Goal: Task Accomplishment & Management: Complete application form

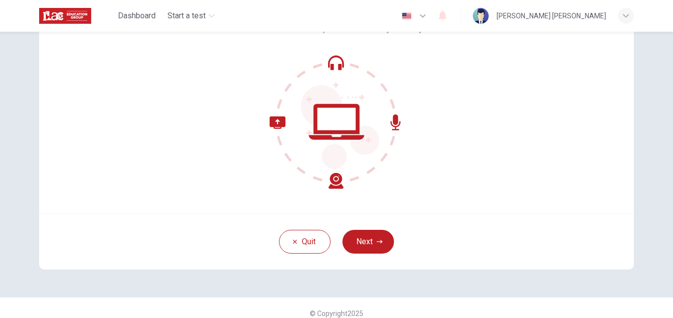
scroll to position [95, 0]
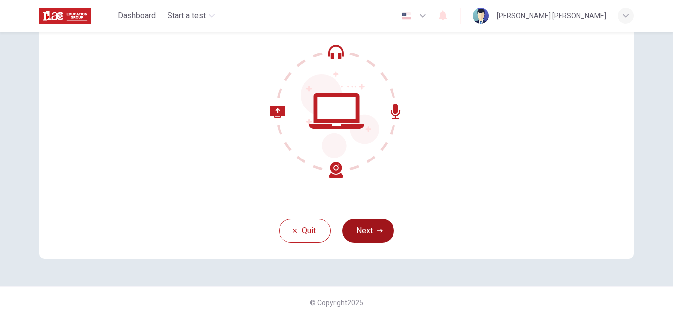
click at [363, 229] on button "Next" at bounding box center [368, 231] width 52 height 24
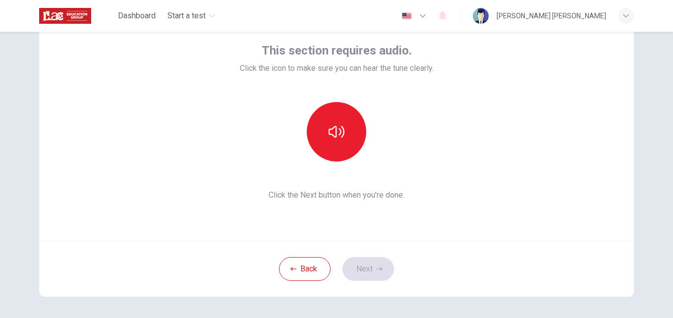
scroll to position [0, 0]
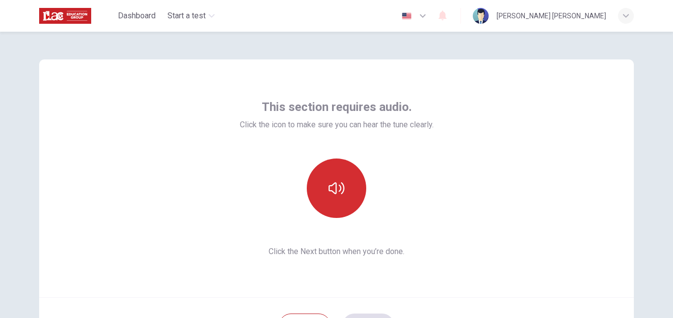
click at [334, 198] on button "button" at bounding box center [336, 187] width 59 height 59
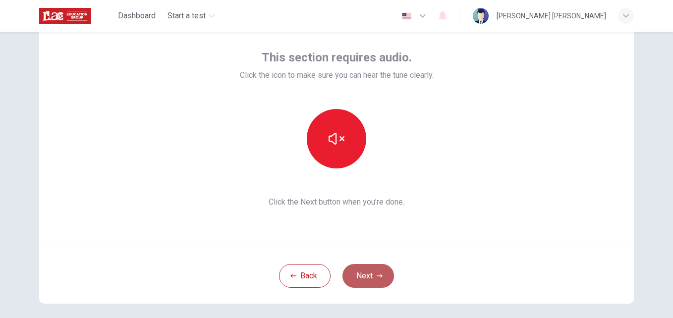
click at [365, 277] on button "Next" at bounding box center [368, 276] width 52 height 24
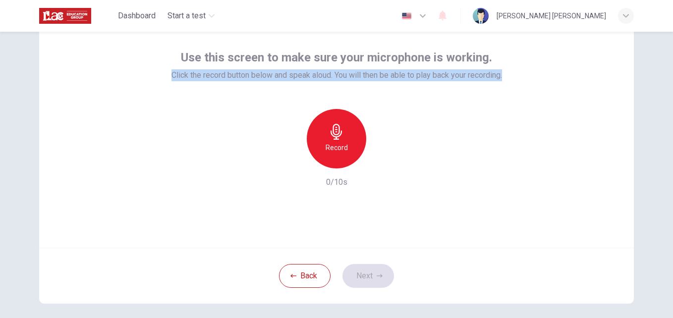
drag, startPoint x: 162, startPoint y: 71, endPoint x: 597, endPoint y: 94, distance: 435.5
click at [597, 94] on div "Use this screen to make sure your microphone is working. Click the record butto…" at bounding box center [336, 129] width 594 height 238
copy span "Click the record button below and speak aloud. You will then be able to play ba…"
click at [335, 114] on div "Record" at bounding box center [336, 138] width 59 height 59
click at [346, 140] on div "Stop" at bounding box center [336, 138] width 59 height 59
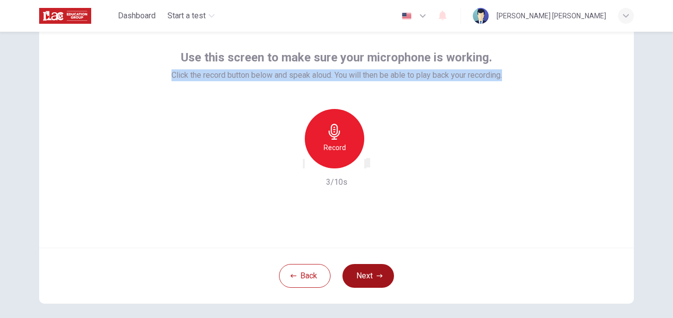
click at [383, 279] on button "Next" at bounding box center [368, 276] width 52 height 24
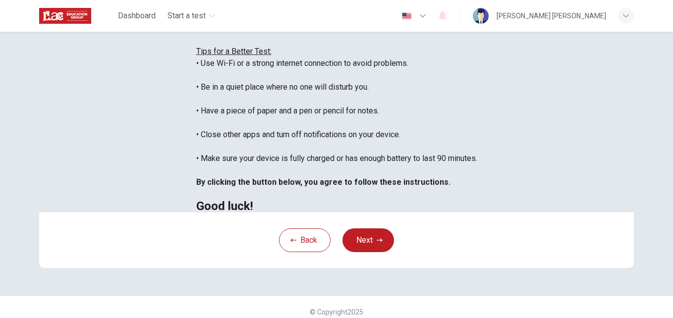
scroll to position [35, 0]
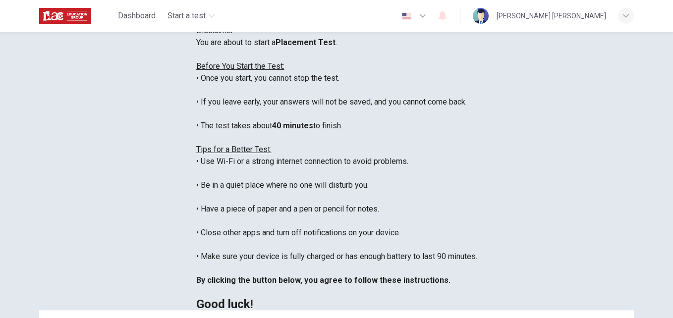
drag, startPoint x: 126, startPoint y: 118, endPoint x: 467, endPoint y: 316, distance: 394.9
click at [467, 310] on div "You are about to start a Placement Test . Before You Start the Test: • Once you…" at bounding box center [336, 173] width 281 height 273
copy div "Before You Start the Test: • Once you start, you cannot stop the test. • If you…"
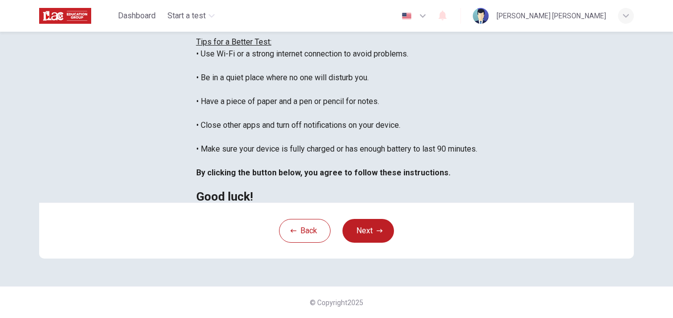
scroll to position [233, 0]
click at [26, 118] on div "Disclaimer: You are about to start a Placement Test . Before You Start the Test…" at bounding box center [336, 88] width 626 height 397
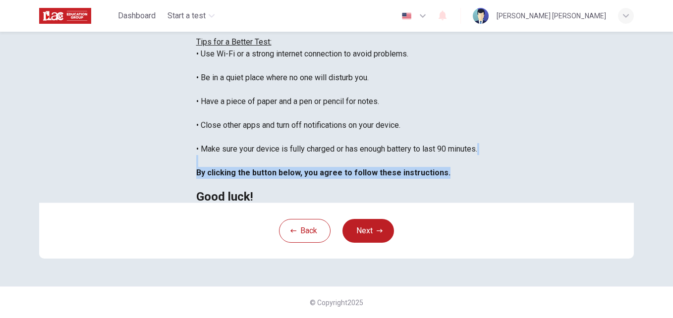
drag, startPoint x: 378, startPoint y: 139, endPoint x: 36, endPoint y: 124, distance: 342.6
click at [36, 124] on div "Disclaimer: You are about to start a Placement Test . Before You Start the Test…" at bounding box center [336, 88] width 626 height 397
copy div "By clicking the button below, you agree to follow these instructions."
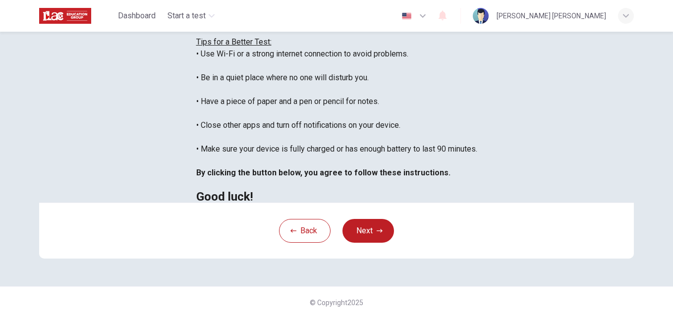
click at [357, 246] on div "Back Next" at bounding box center [336, 231] width 594 height 56
click at [357, 236] on button "Next" at bounding box center [368, 231] width 52 height 24
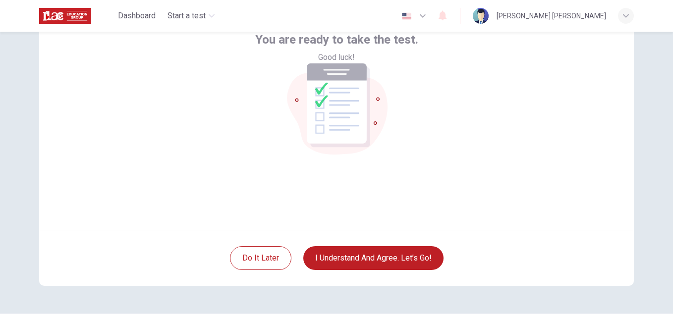
scroll to position [95, 0]
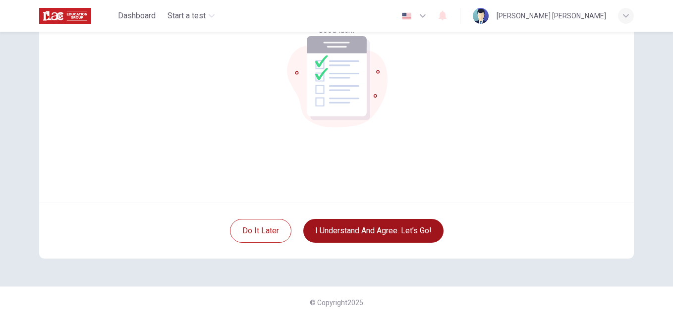
click at [391, 226] on button "I understand and agree. Let’s go!" at bounding box center [373, 231] width 140 height 24
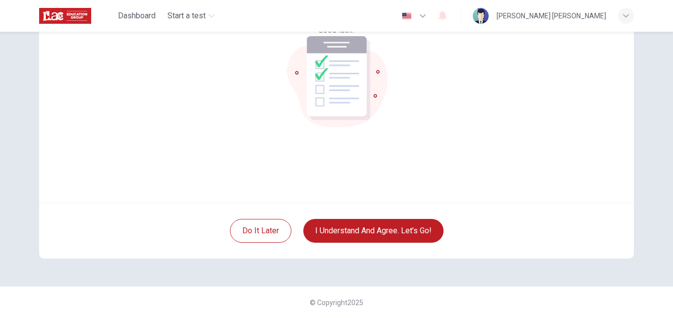
scroll to position [0, 0]
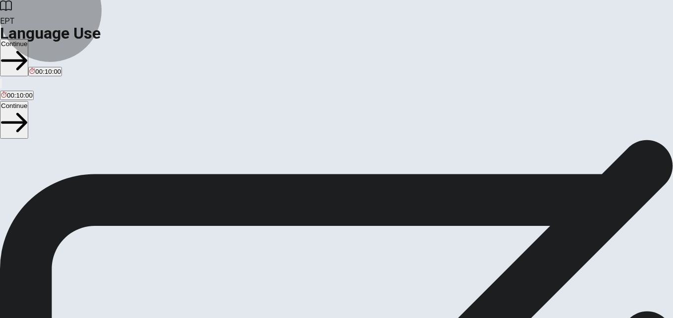
click at [27, 48] on icon "button" at bounding box center [14, 61] width 26 height 26
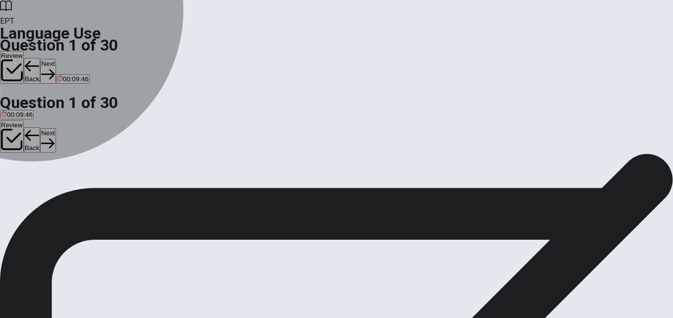
click at [53, 193] on span "don’t" at bounding box center [46, 189] width 14 height 7
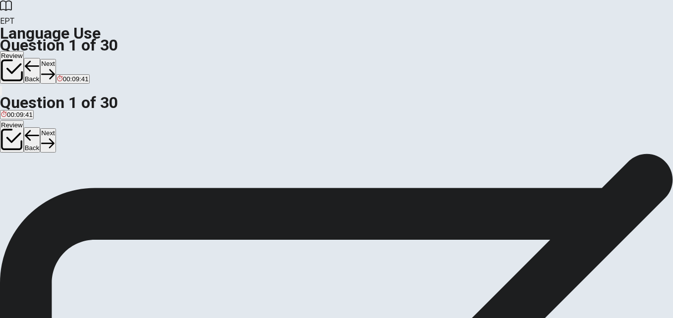
click at [55, 59] on button "Next" at bounding box center [47, 71] width 15 height 24
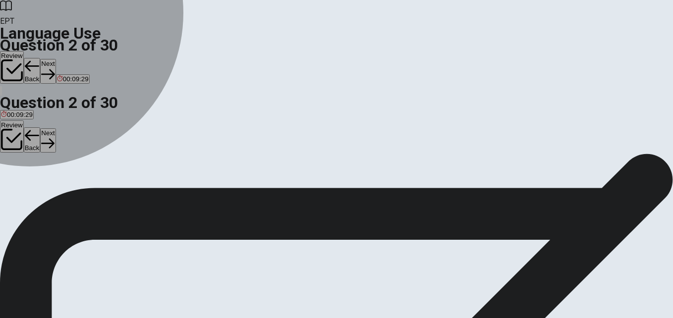
click at [58, 193] on span "went" at bounding box center [52, 189] width 14 height 7
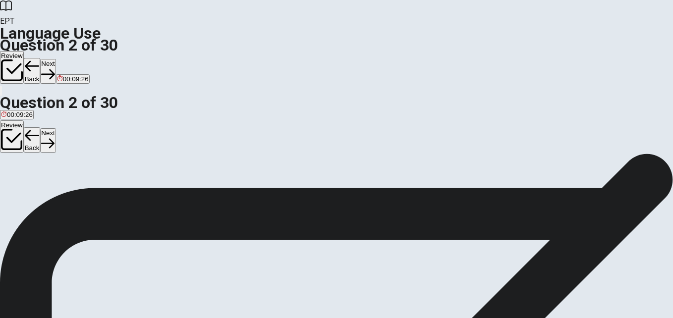
click at [122, 166] on span "I ____ to the movies last weekend." at bounding box center [61, 170] width 122 height 9
click at [58, 186] on div "D" at bounding box center [52, 181] width 14 height 7
click at [55, 59] on button "Next" at bounding box center [47, 71] width 15 height 24
drag, startPoint x: 443, startPoint y: 14, endPoint x: 444, endPoint y: 23, distance: 8.9
click at [40, 59] on icon "button" at bounding box center [32, 66] width 15 height 15
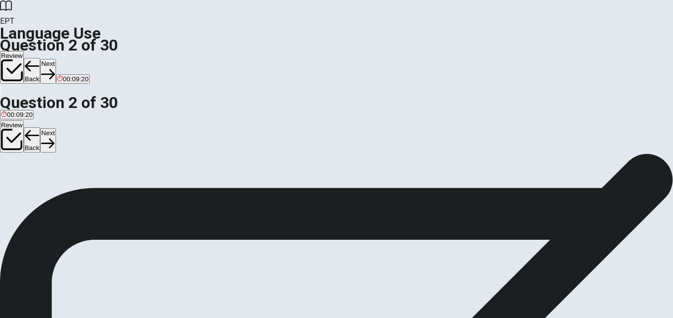
click at [55, 59] on button "Next" at bounding box center [47, 71] width 15 height 24
click at [32, 186] on span "have gone" at bounding box center [16, 189] width 31 height 7
click at [55, 59] on button "Next" at bounding box center [47, 71] width 15 height 24
click at [33, 186] on span "was eating" at bounding box center [17, 189] width 32 height 7
click at [55, 59] on button "Next" at bounding box center [47, 71] width 15 height 24
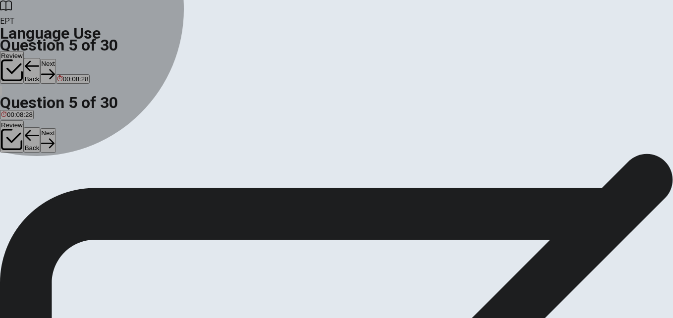
click at [15, 186] on span "work" at bounding box center [8, 189] width 14 height 7
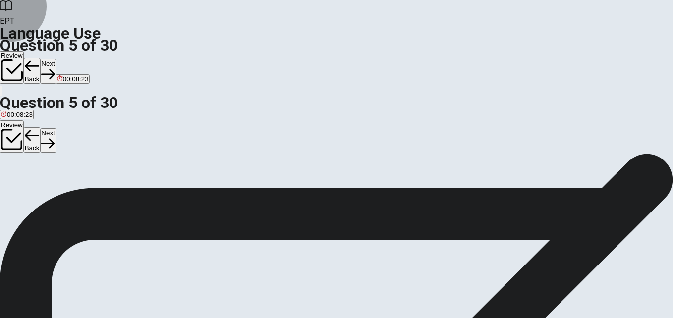
click at [55, 59] on button "Next" at bounding box center [47, 71] width 15 height 24
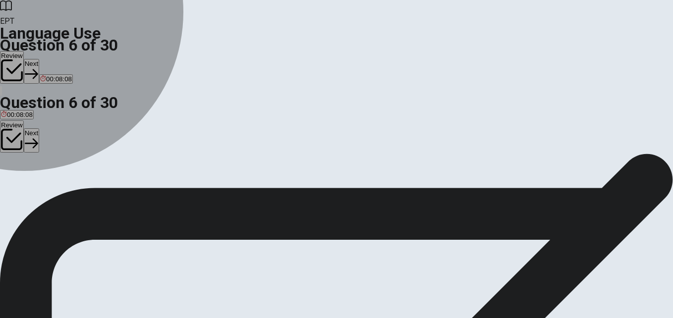
click at [45, 193] on span "have" at bounding box center [38, 189] width 14 height 7
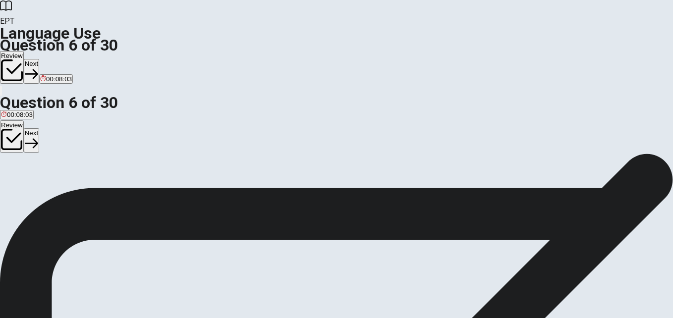
click at [39, 59] on button "Next" at bounding box center [31, 71] width 15 height 24
click at [79, 186] on div "D" at bounding box center [65, 181] width 27 height 7
click at [55, 59] on button "Next" at bounding box center [47, 71] width 15 height 24
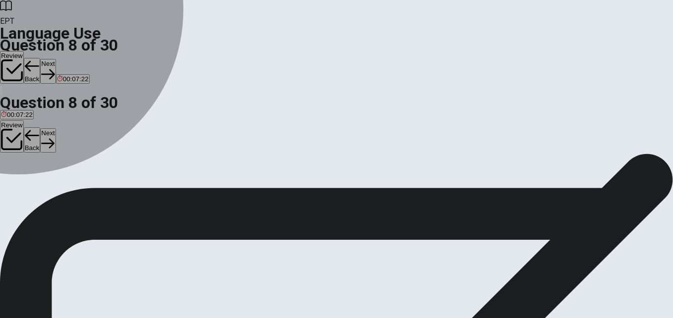
click at [14, 178] on div "A" at bounding box center [7, 181] width 13 height 7
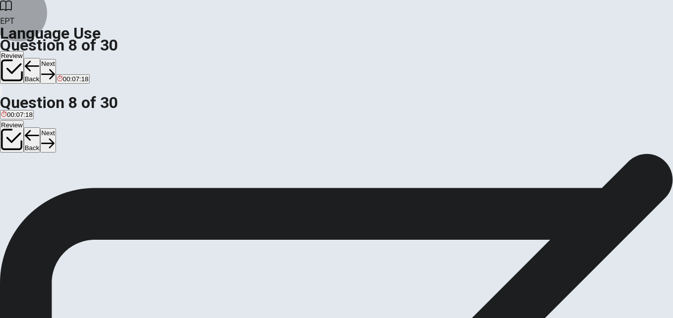
click at [55, 59] on button "Next" at bounding box center [47, 71] width 15 height 24
click at [58, 194] on button "D scarf" at bounding box center [50, 185] width 16 height 17
click at [55, 59] on button "Next" at bounding box center [47, 71] width 15 height 24
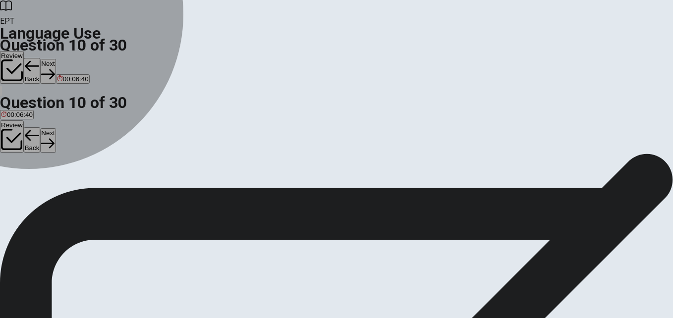
click at [41, 193] on span "finished" at bounding box center [29, 189] width 23 height 7
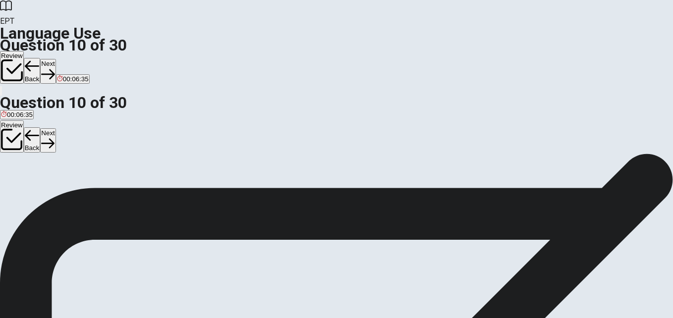
click at [55, 59] on button "Next" at bounding box center [47, 71] width 15 height 24
click at [56, 193] on span "reads" at bounding box center [48, 189] width 16 height 7
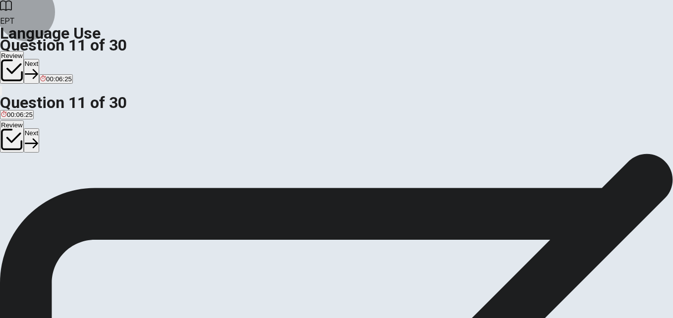
click at [39, 59] on button "Next" at bounding box center [31, 71] width 15 height 24
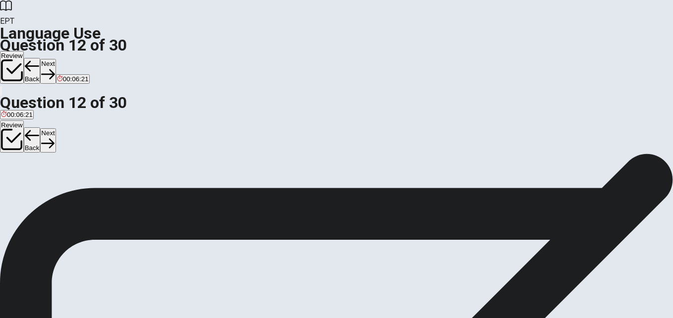
click at [15, 186] on span "went" at bounding box center [8, 189] width 14 height 7
click at [55, 59] on button "Next" at bounding box center [47, 71] width 15 height 24
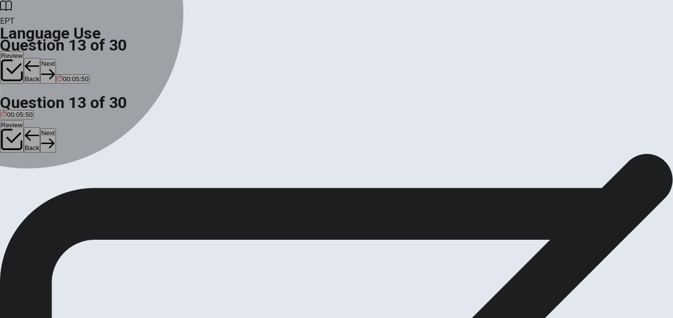
click at [82, 193] on span "planning" at bounding box center [69, 189] width 25 height 7
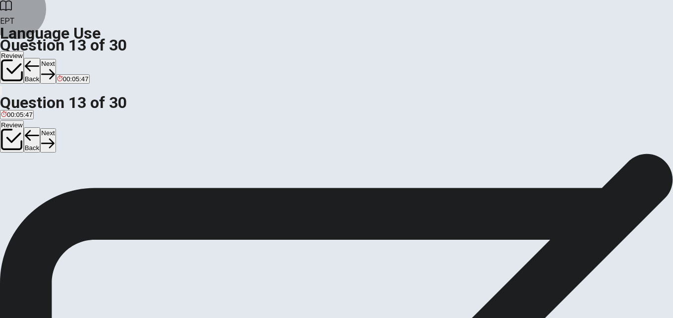
click at [55, 59] on button "Next" at bounding box center [47, 71] width 15 height 24
click at [65, 193] on span "were having" at bounding box center [47, 189] width 36 height 7
click at [55, 59] on button "Next" at bounding box center [47, 71] width 15 height 24
click at [27, 186] on span "An office" at bounding box center [14, 189] width 26 height 7
click at [55, 59] on button "Next" at bounding box center [47, 71] width 15 height 24
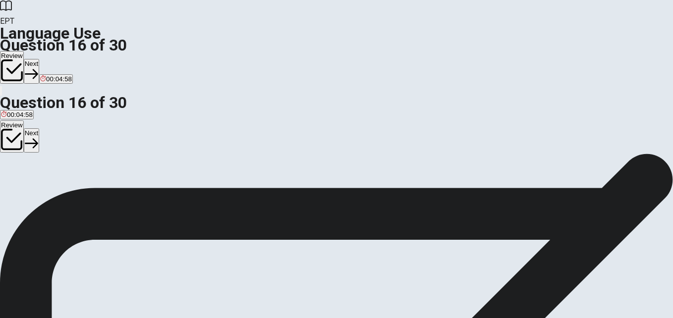
click at [32, 193] on span "phone" at bounding box center [23, 189] width 18 height 7
click at [39, 59] on button "Next" at bounding box center [31, 71] width 15 height 24
click at [12, 186] on span "end" at bounding box center [6, 189] width 11 height 7
click at [55, 59] on button "Next" at bounding box center [47, 71] width 15 height 24
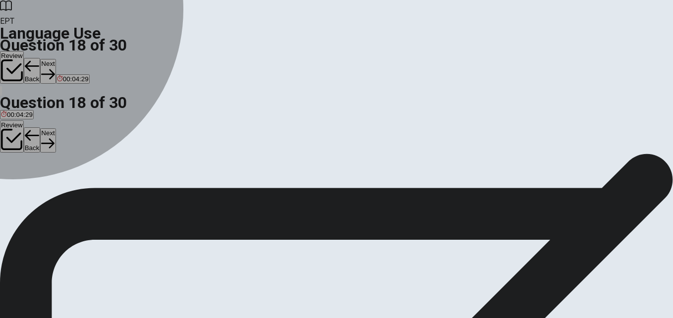
click at [55, 186] on div "C" at bounding box center [45, 181] width 22 height 7
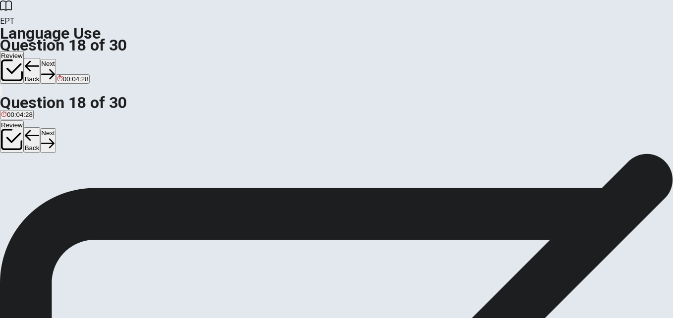
click at [72, 193] on span "clock" at bounding box center [64, 189] width 15 height 7
click at [55, 59] on button "Next" at bounding box center [47, 71] width 15 height 24
click at [15, 186] on span "book" at bounding box center [8, 189] width 14 height 7
click at [55, 59] on button "Next" at bounding box center [47, 71] width 15 height 24
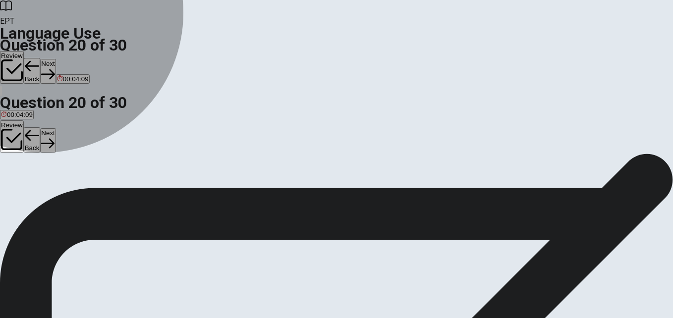
click at [24, 186] on span "washed" at bounding box center [12, 189] width 23 height 7
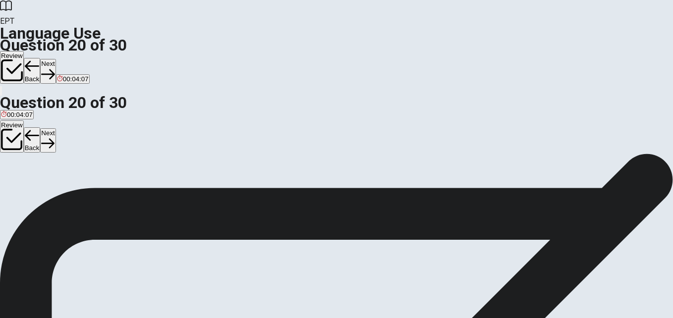
click at [55, 59] on button "Next" at bounding box center [47, 71] width 15 height 24
click at [89, 193] on span "studies" at bounding box center [78, 189] width 21 height 7
click at [39, 59] on button "Next" at bounding box center [31, 71] width 15 height 24
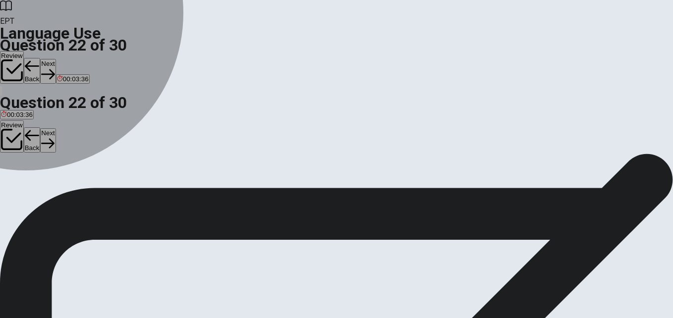
click at [16, 193] on span "a" at bounding box center [13, 189] width 3 height 7
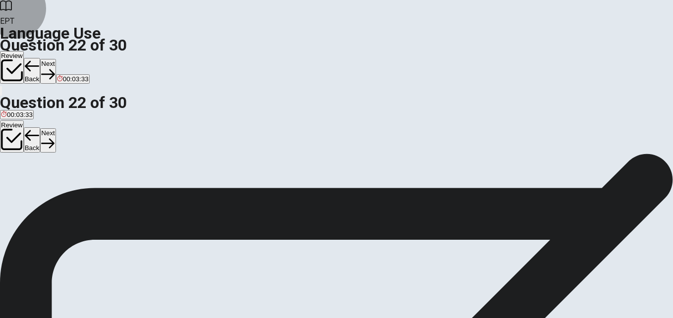
click at [55, 59] on button "Next" at bounding box center [47, 71] width 15 height 24
click at [55, 194] on button "D will be" at bounding box center [45, 185] width 20 height 17
click at [55, 59] on button "Next" at bounding box center [47, 71] width 15 height 24
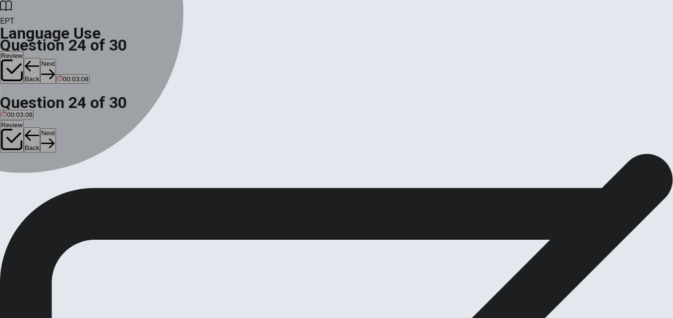
click at [7, 177] on button "A in" at bounding box center [3, 185] width 7 height 17
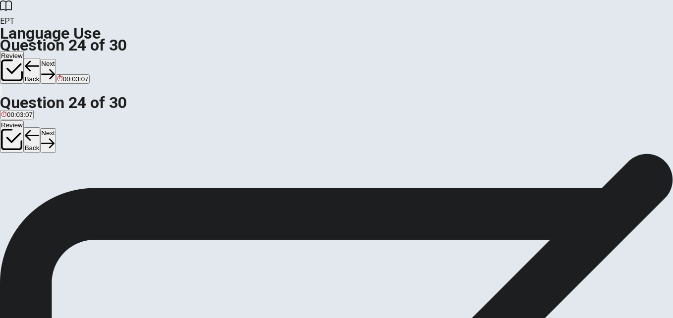
click at [55, 59] on button "Next" at bounding box center [47, 71] width 15 height 24
click at [21, 186] on span "Depart" at bounding box center [11, 189] width 20 height 7
click at [55, 59] on button "Next" at bounding box center [47, 71] width 15 height 24
click at [20, 177] on button "A spoon" at bounding box center [10, 185] width 20 height 17
click at [39, 59] on button "Next" at bounding box center [31, 71] width 15 height 24
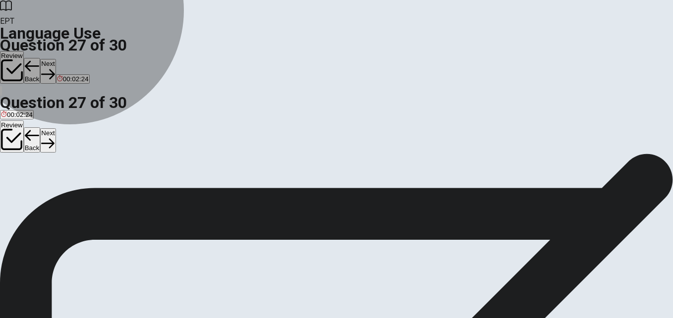
click at [53, 186] on span "to separate things" at bounding box center [27, 189] width 53 height 7
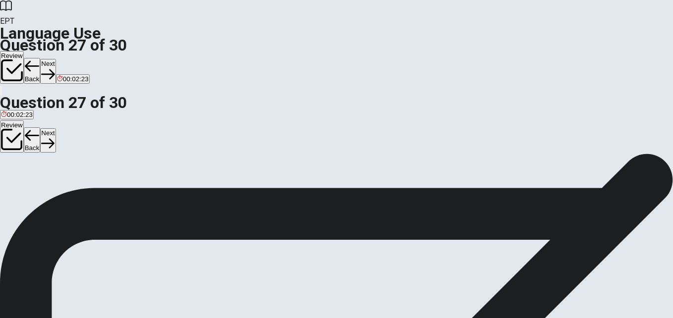
click at [55, 59] on button "Next" at bounding box center [47, 71] width 15 height 24
click at [29, 191] on span "close" at bounding box center [20, 189] width 15 height 7
click at [55, 59] on button "Next" at bounding box center [47, 71] width 15 height 24
click at [39, 193] on span "hospital" at bounding box center [27, 189] width 23 height 7
click at [55, 59] on button "Next" at bounding box center [47, 71] width 15 height 24
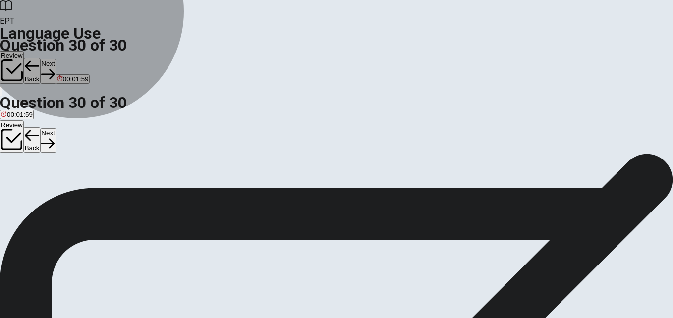
click at [24, 177] on button "A will see" at bounding box center [12, 185] width 24 height 17
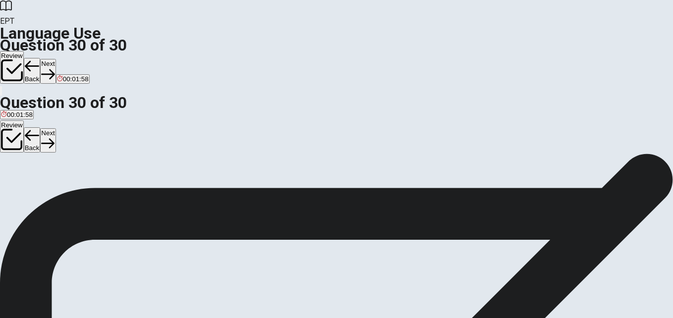
click at [55, 59] on button "Next" at bounding box center [47, 71] width 15 height 24
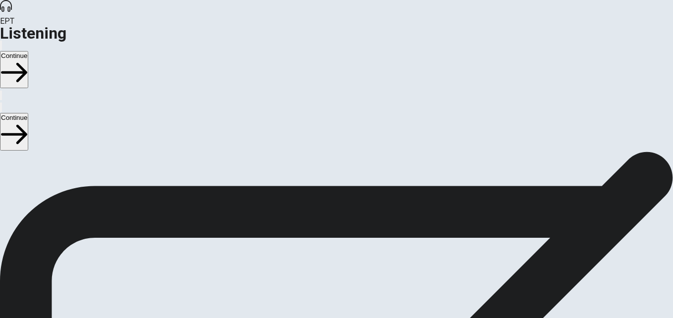
scroll to position [35, 0]
click at [28, 51] on button "Continue" at bounding box center [14, 69] width 28 height 37
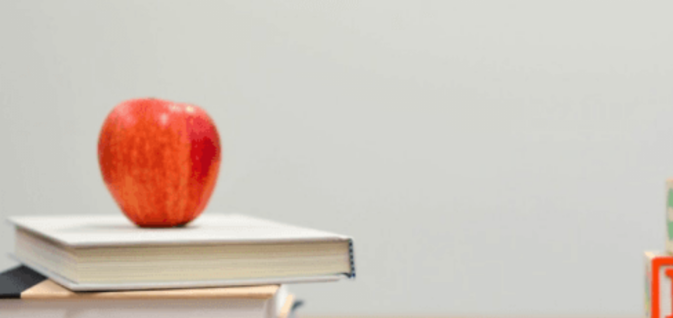
scroll to position [0, 0]
click at [346, 212] on div "Question 2 How many bags does the woman check in? A None B Three C One D Two" at bounding box center [336, 191] width 673 height 42
drag, startPoint x: 54, startPoint y: 143, endPoint x: 45, endPoint y: 143, distance: 9.4
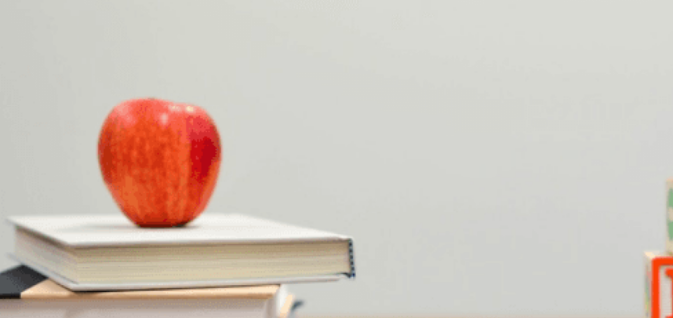
drag, startPoint x: 53, startPoint y: 141, endPoint x: 47, endPoint y: 142, distance: 6.5
drag, startPoint x: 61, startPoint y: 139, endPoint x: 40, endPoint y: 138, distance: 21.3
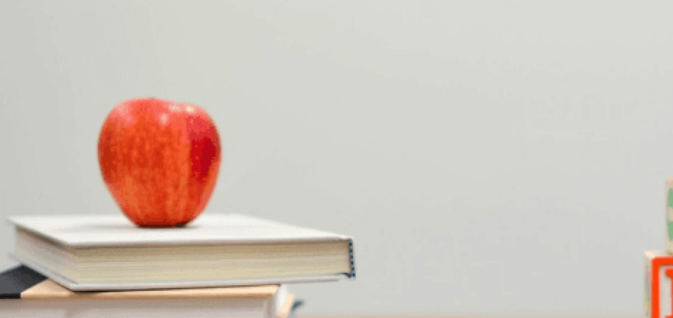
drag, startPoint x: 69, startPoint y: 141, endPoint x: 45, endPoint y: 140, distance: 23.8
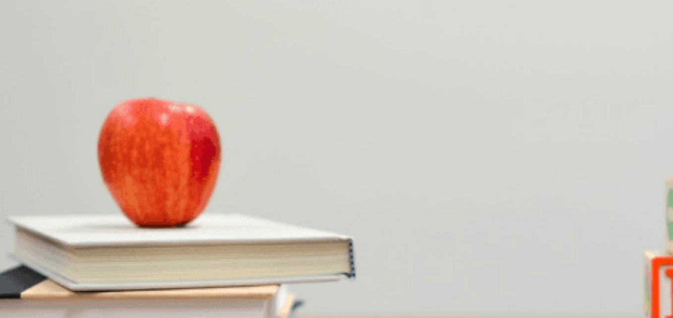
click at [30, 187] on button "A A bag tag" at bounding box center [15, 195] width 30 height 17
drag, startPoint x: 91, startPoint y: 143, endPoint x: 31, endPoint y: 137, distance: 60.2
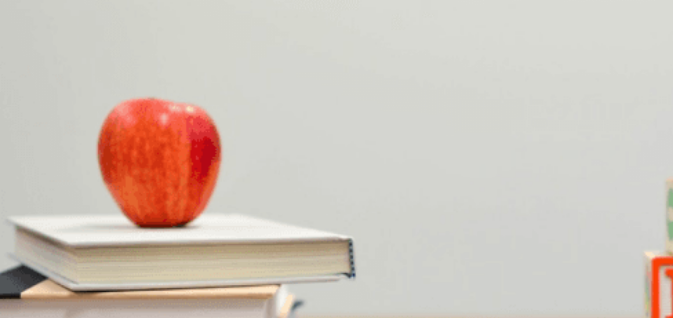
click at [30, 152] on div "Question 1 What does the man give the woman at the end? A A bag tag B A boardin…" at bounding box center [336, 274] width 673 height 244
click at [112, 208] on img at bounding box center [336, 159] width 673 height 318
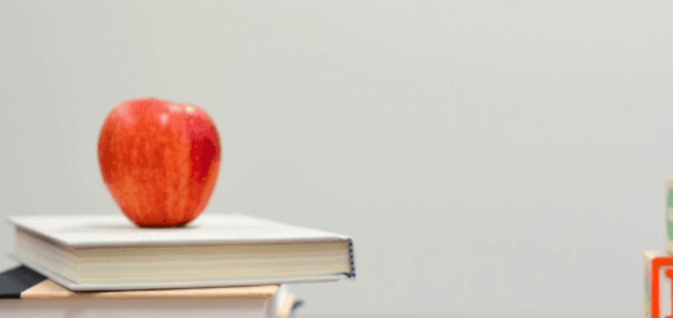
click at [71, 221] on button "A [GEOGRAPHIC_DATA]" at bounding box center [35, 229] width 71 height 17
click at [38, 304] on button "A At an airport" at bounding box center [19, 312] width 38 height 17
click at [65, 196] on button "D Two" at bounding box center [59, 187] width 14 height 17
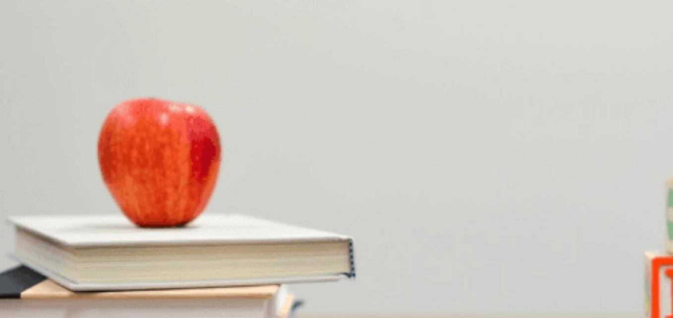
scroll to position [726, 0]
click at [93, 312] on button "C Flight 210" at bounding box center [77, 320] width 31 height 17
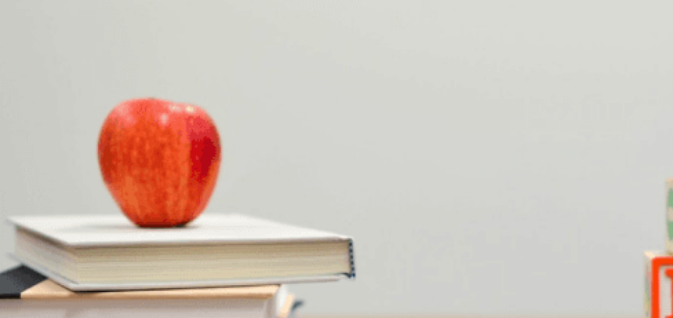
click at [28, 51] on button "Continue" at bounding box center [14, 69] width 28 height 37
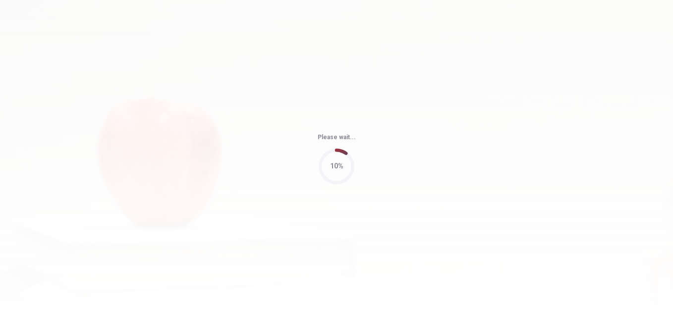
type input "60"
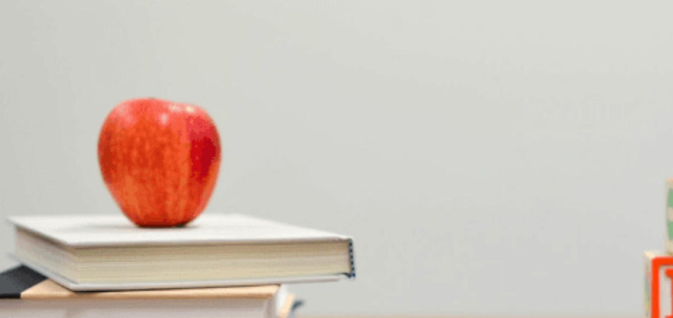
scroll to position [32, 0]
click at [2, 41] on button "button" at bounding box center [1, 45] width 2 height 9
click at [460, 187] on div "A Los Angeles B Boston C [US_STATE] D [GEOGRAPHIC_DATA]" at bounding box center [336, 196] width 673 height 18
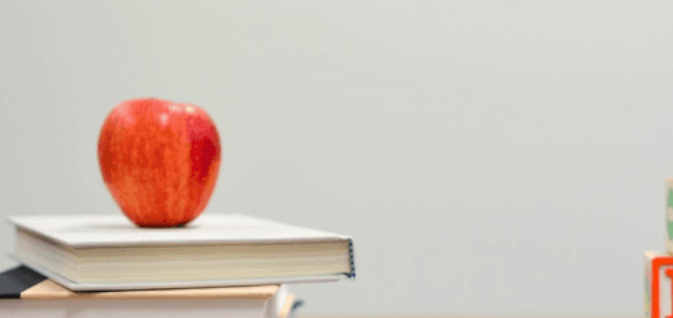
click at [179, 203] on span "[US_STATE]" at bounding box center [161, 199] width 37 height 7
click at [116, 245] on span "Express" at bounding box center [104, 240] width 24 height 7
click at [66, 270] on button "A Standard and express" at bounding box center [33, 278] width 66 height 17
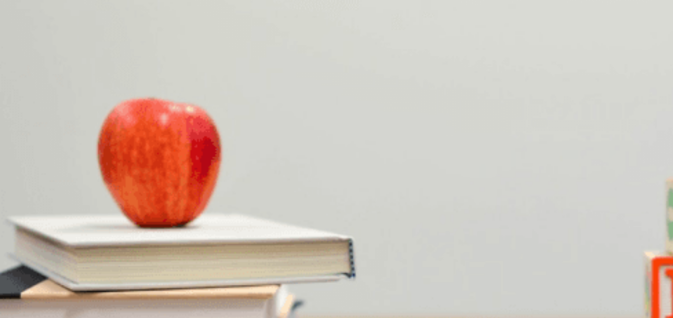
scroll to position [825, 0]
click at [116, 312] on button "C One week" at bounding box center [100, 320] width 32 height 17
click at [143, 263] on span "At a post office" at bounding box center [122, 266] width 44 height 7
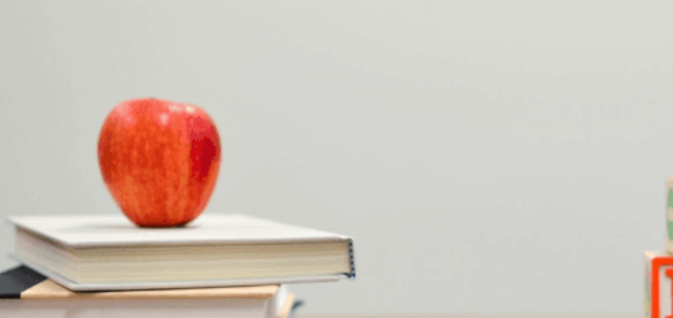
click at [28, 51] on button "Continue" at bounding box center [14, 69] width 28 height 37
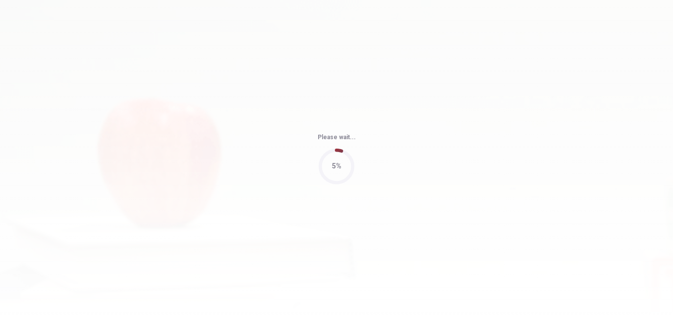
type input "69"
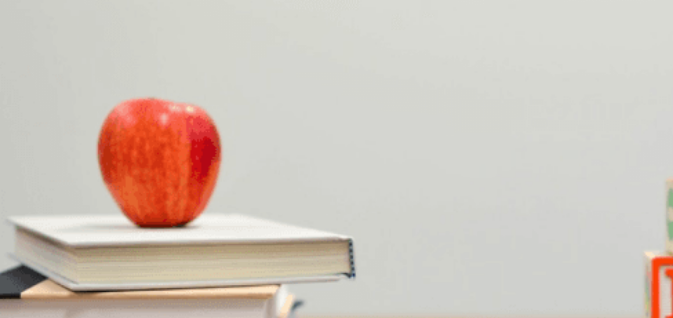
scroll to position [297, 0]
click at [282, 237] on span "[GEOGRAPHIC_DATA]" at bounding box center [247, 240] width 69 height 7
click at [155, 240] on button "C Check out flights" at bounding box center [129, 248] width 51 height 17
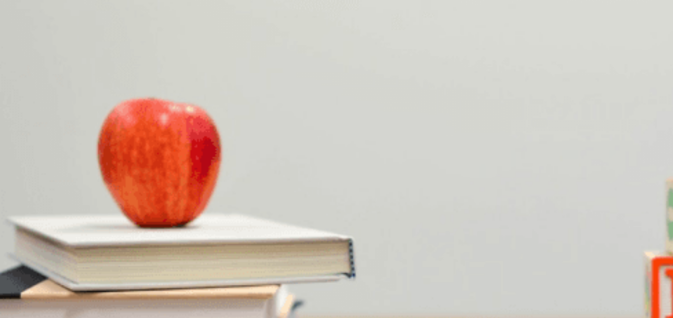
click at [23, 312] on button "A A week" at bounding box center [11, 320] width 23 height 17
click at [106, 203] on span "It’s too short" at bounding box center [89, 199] width 36 height 7
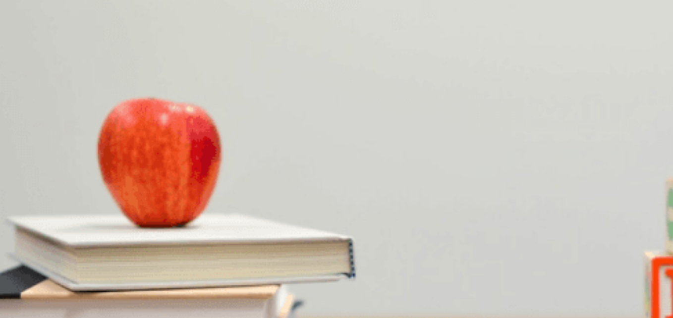
scroll to position [129, 0]
click at [558, 31] on div "EPT Listening Continue Continue Question 11 What does the woman think about the…" at bounding box center [336, 159] width 673 height 318
click at [28, 51] on button "Continue" at bounding box center [14, 69] width 28 height 37
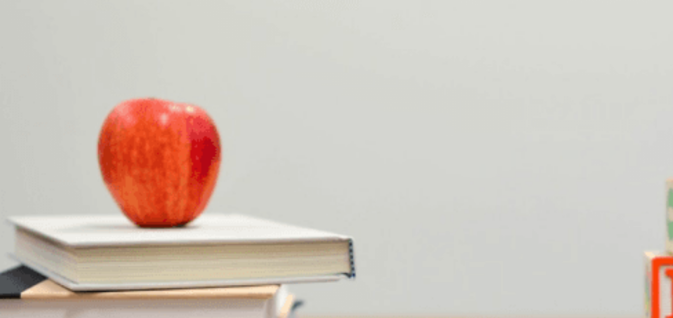
scroll to position [52, 0]
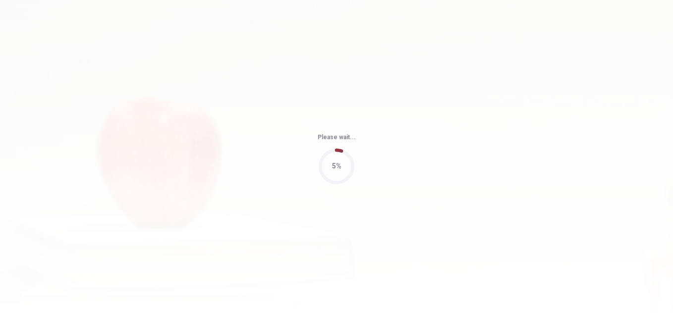
type input "54"
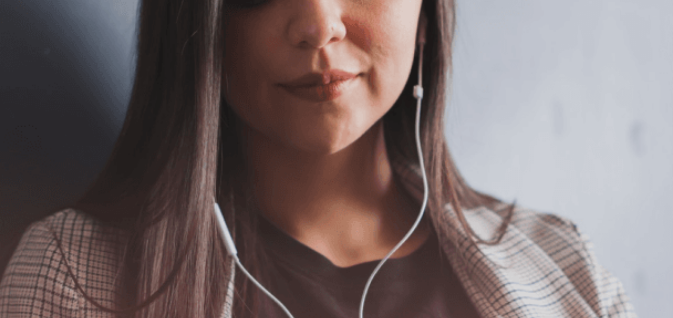
scroll to position [149, 0]
drag, startPoint x: 546, startPoint y: 7, endPoint x: 549, endPoint y: 19, distance: 12.3
click at [28, 51] on button "Continue" at bounding box center [14, 69] width 28 height 37
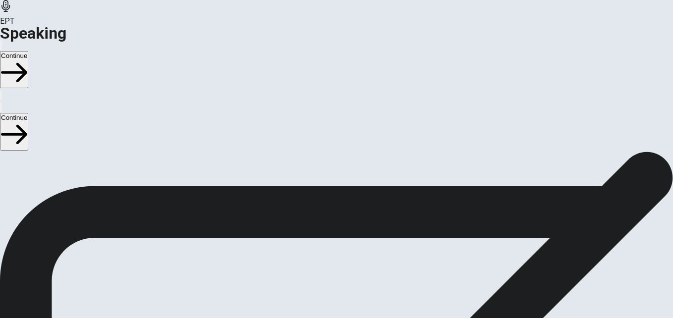
scroll to position [99, 0]
click at [351, 216] on icon at bounding box center [336, 231] width 30 height 30
click at [335, 258] on icon "Play Audio" at bounding box center [329, 264] width 9 height 12
click at [343, 216] on icon at bounding box center [331, 231] width 21 height 30
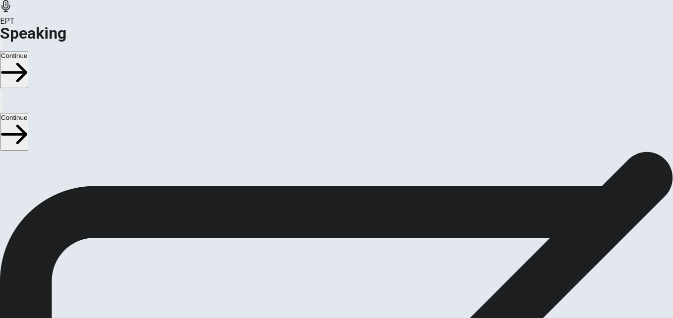
scroll to position [217, 0]
click at [452, 144] on div "00:00:09" at bounding box center [336, 98] width 673 height 90
click at [335, 140] on icon "Play Audio" at bounding box center [329, 146] width 9 height 12
click at [351, 198] on div at bounding box center [336, 214] width 30 height 33
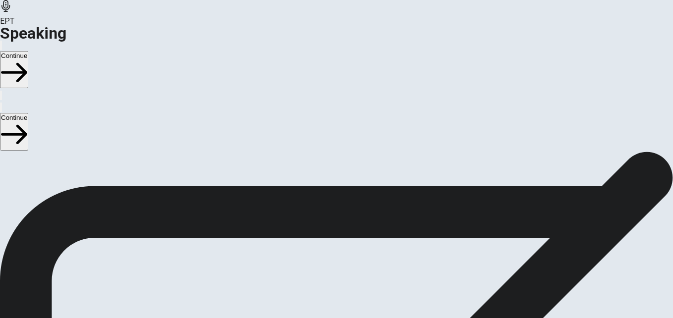
click at [351, 198] on div at bounding box center [336, 214] width 30 height 33
click at [351, 153] on icon at bounding box center [336, 168] width 29 height 30
click at [322, 239] on icon "Record Again" at bounding box center [322, 239] width 0 height 0
click at [354, 306] on span "Stop Recording" at bounding box center [336, 316] width 35 height 21
click at [325, 232] on button "Play Audio" at bounding box center [324, 236] width 2 height 9
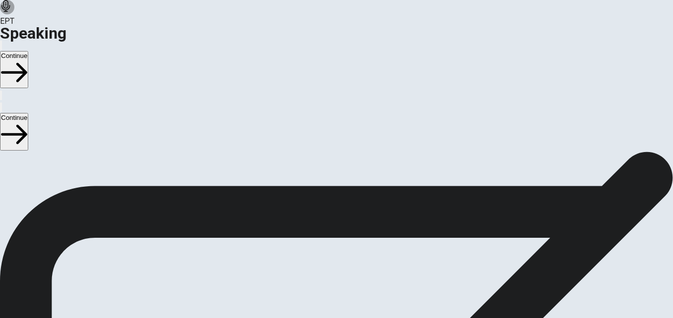
click at [325, 232] on button "Play Audio" at bounding box center [324, 236] width 2 height 9
click at [351, 198] on icon at bounding box center [336, 213] width 30 height 30
click at [323, 232] on button "Record Again" at bounding box center [322, 236] width 2 height 9
click at [564, 153] on div "00:00:10 Stop Recording" at bounding box center [336, 241] width 673 height 176
click at [354, 306] on span "Stop Recording" at bounding box center [336, 316] width 35 height 21
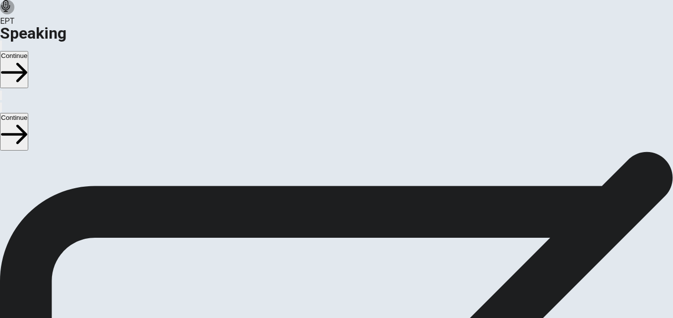
click at [325, 232] on button "Play Audio" at bounding box center [324, 236] width 2 height 9
click at [336, 239] on icon "Pause Audio" at bounding box center [330, 245] width 10 height 12
click at [28, 51] on button "Continue" at bounding box center [14, 69] width 28 height 37
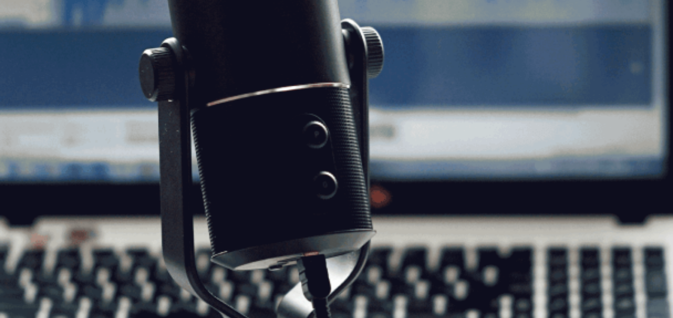
scroll to position [217, 0]
click at [28, 51] on button "Continue" at bounding box center [14, 69] width 28 height 37
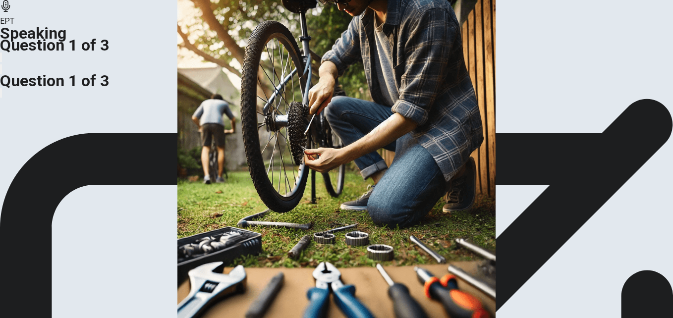
scroll to position [68, 0]
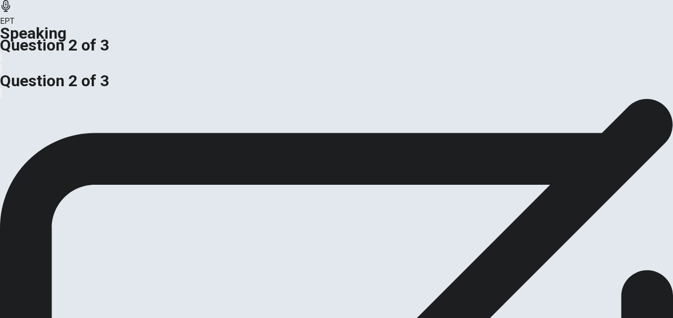
scroll to position [99, 0]
drag, startPoint x: 108, startPoint y: 169, endPoint x: 117, endPoint y: 166, distance: 9.1
click at [117, 42] on span "Do you fix things yourself? What do you fix? For example, do you fix a broken c…" at bounding box center [263, 36] width 526 height 9
drag, startPoint x: 115, startPoint y: 163, endPoint x: 50, endPoint y: 130, distance: 73.1
click at [35, 67] on div "Do you fix things yourself? What do you fix? For example, do you fix a broken c…" at bounding box center [336, 49] width 673 height 36
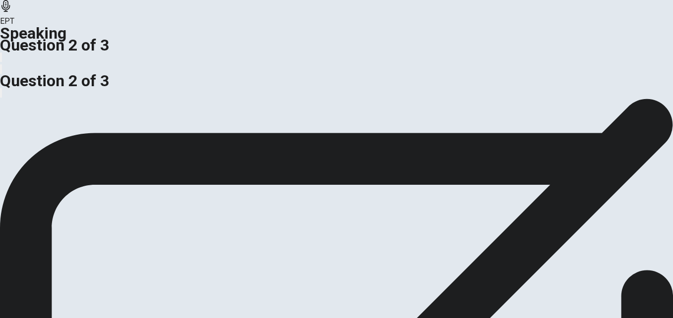
drag, startPoint x: 63, startPoint y: 147, endPoint x: 122, endPoint y: 154, distance: 59.9
click at [122, 55] on div "Do you fix things yourself? What do you fix? For example, do you fix a broken c…" at bounding box center [336, 43] width 673 height 24
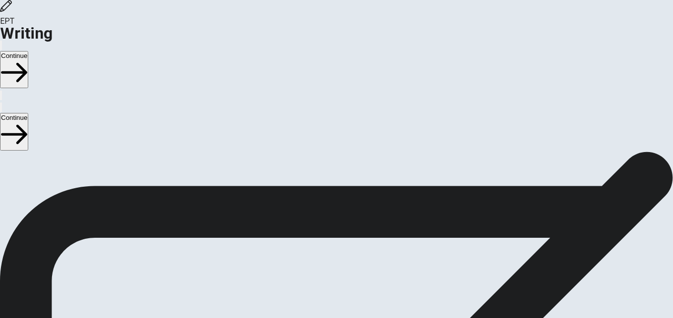
scroll to position [82, 0]
click at [28, 51] on button "Continue" at bounding box center [14, 69] width 28 height 37
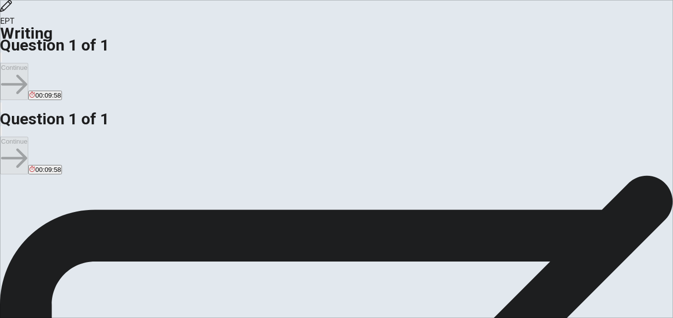
scroll to position [0, 0]
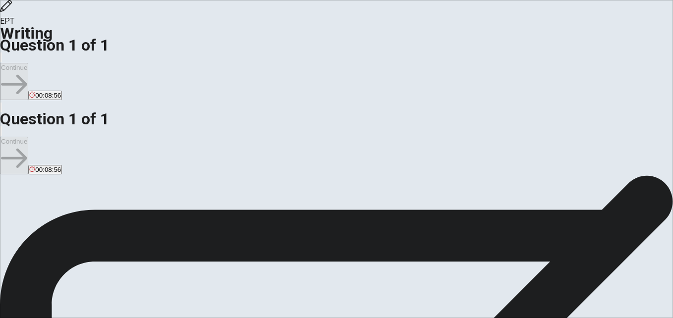
type textarea "My name is [PERSON_NAME], I live in [GEOGRAPHIC_DATA], I am account, I have [DE…"
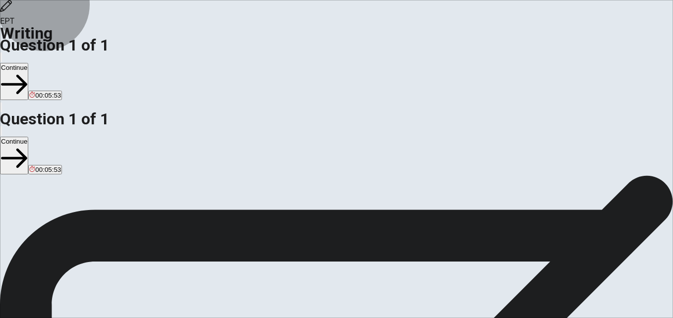
click at [28, 63] on button "Continue" at bounding box center [14, 81] width 28 height 37
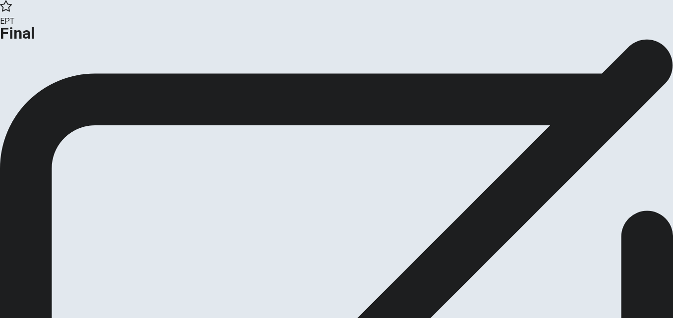
click at [40, 88] on button "Continue" at bounding box center [20, 81] width 40 height 13
